Goal: Task Accomplishment & Management: Manage account settings

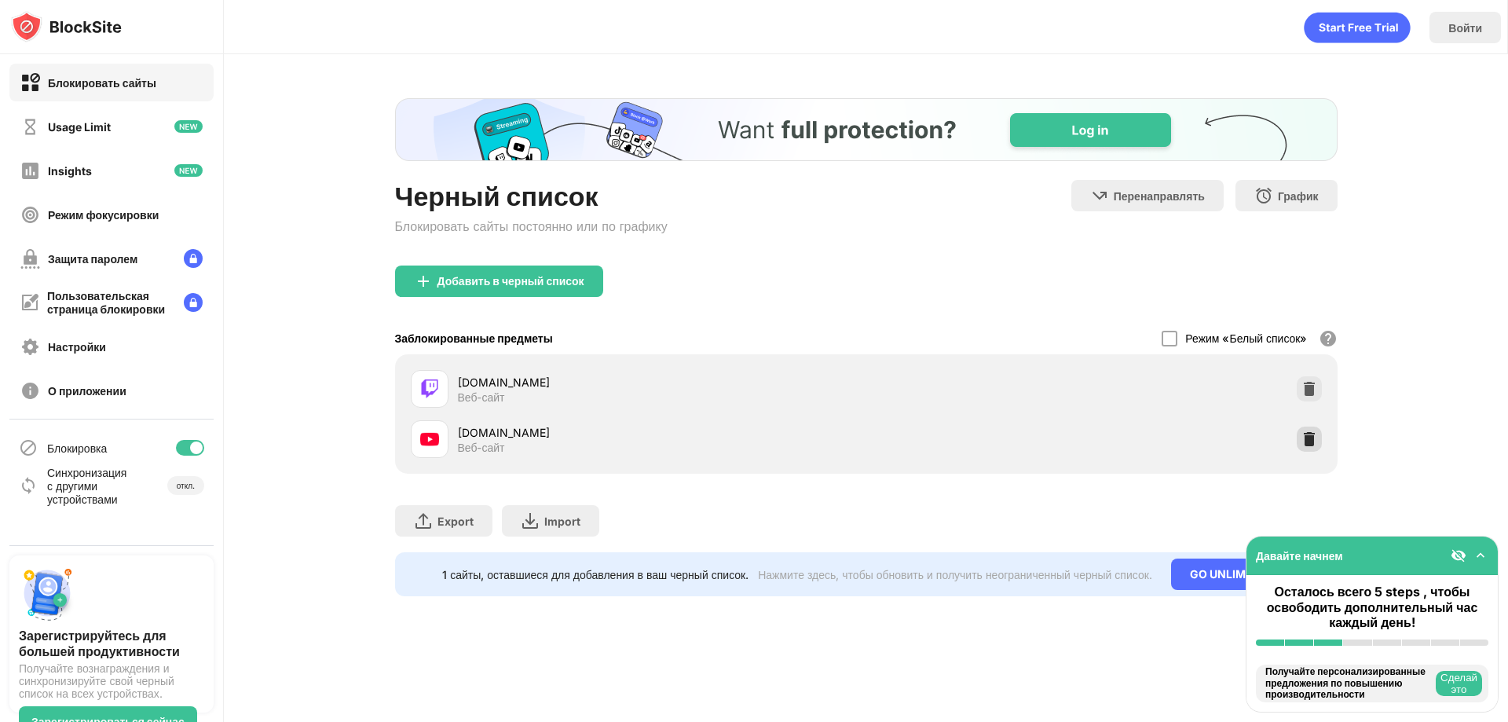
click at [1302, 441] on img at bounding box center [1309, 439] width 16 height 16
